Goal: Information Seeking & Learning: Learn about a topic

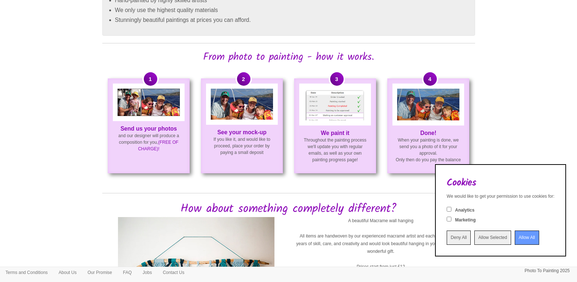
scroll to position [474, 0]
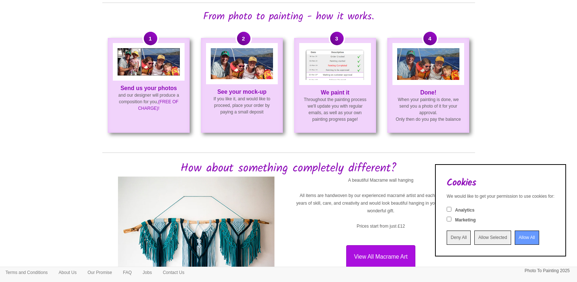
click at [443, 70] on img at bounding box center [428, 64] width 62 height 32
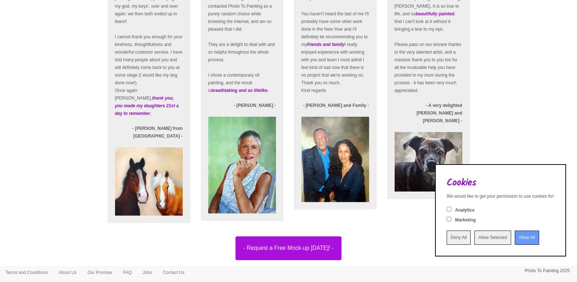
scroll to position [1224, 0]
click at [447, 236] on input "Deny All" at bounding box center [459, 237] width 24 height 14
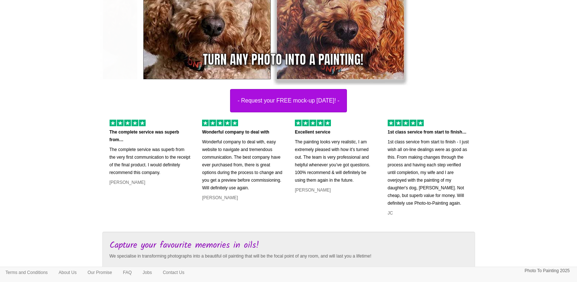
scroll to position [22, 0]
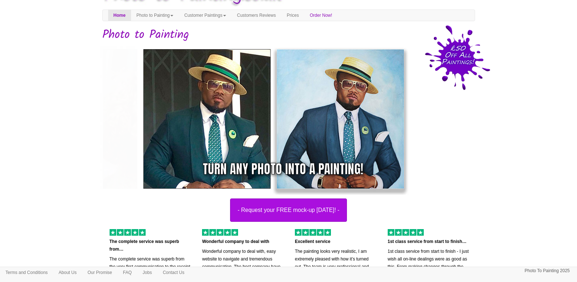
click at [297, 79] on img at bounding box center [273, 119] width 273 height 152
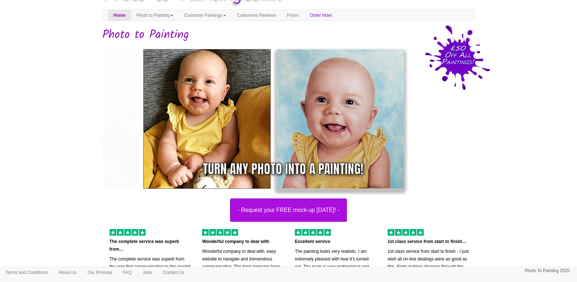
scroll to position [0, 0]
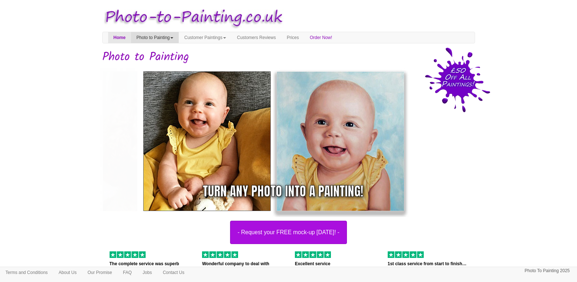
click at [160, 38] on link "Photo to Painting" at bounding box center [155, 37] width 48 height 11
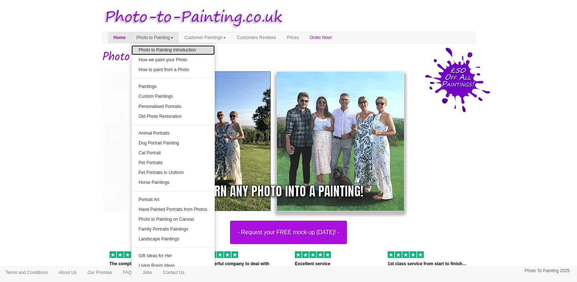
click at [169, 49] on link "Photo to Painting Introduction" at bounding box center [173, 50] width 83 height 10
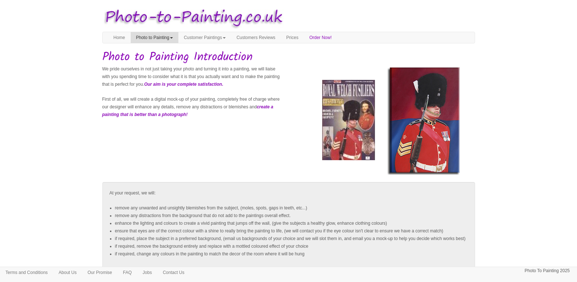
click at [176, 38] on link "Photo to Painting" at bounding box center [155, 37] width 48 height 11
